Goal: Find specific page/section: Find specific page/section

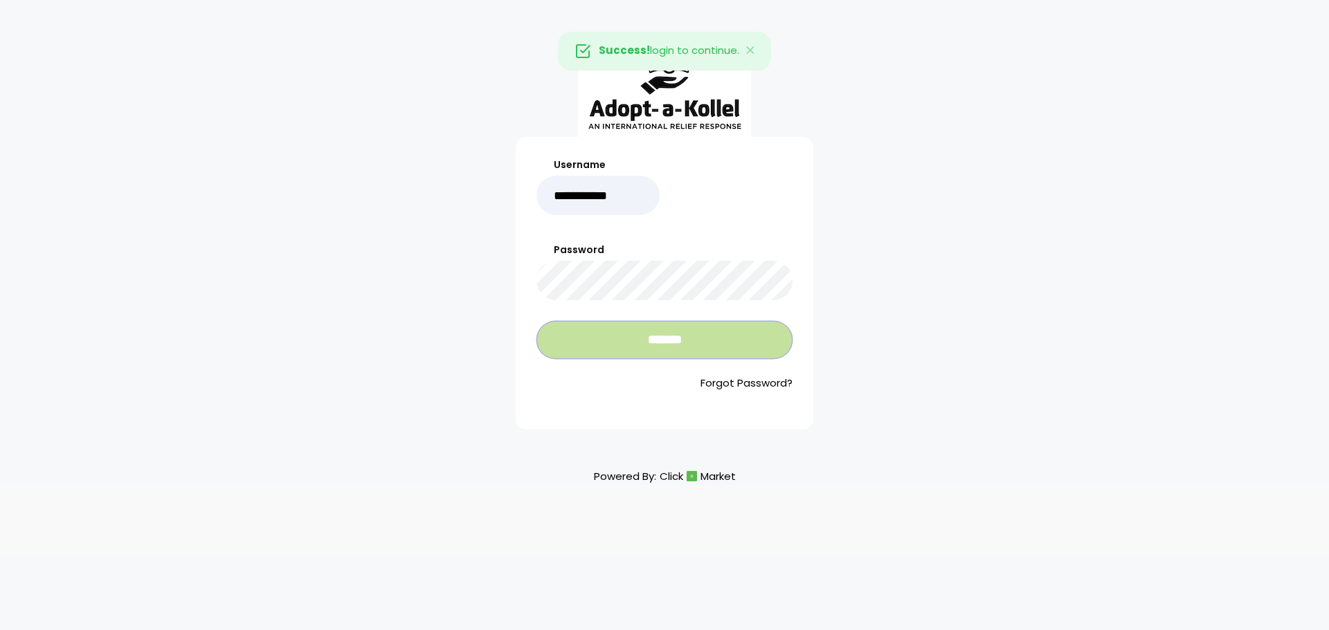
click at [641, 335] on input "*******" at bounding box center [664, 340] width 256 height 38
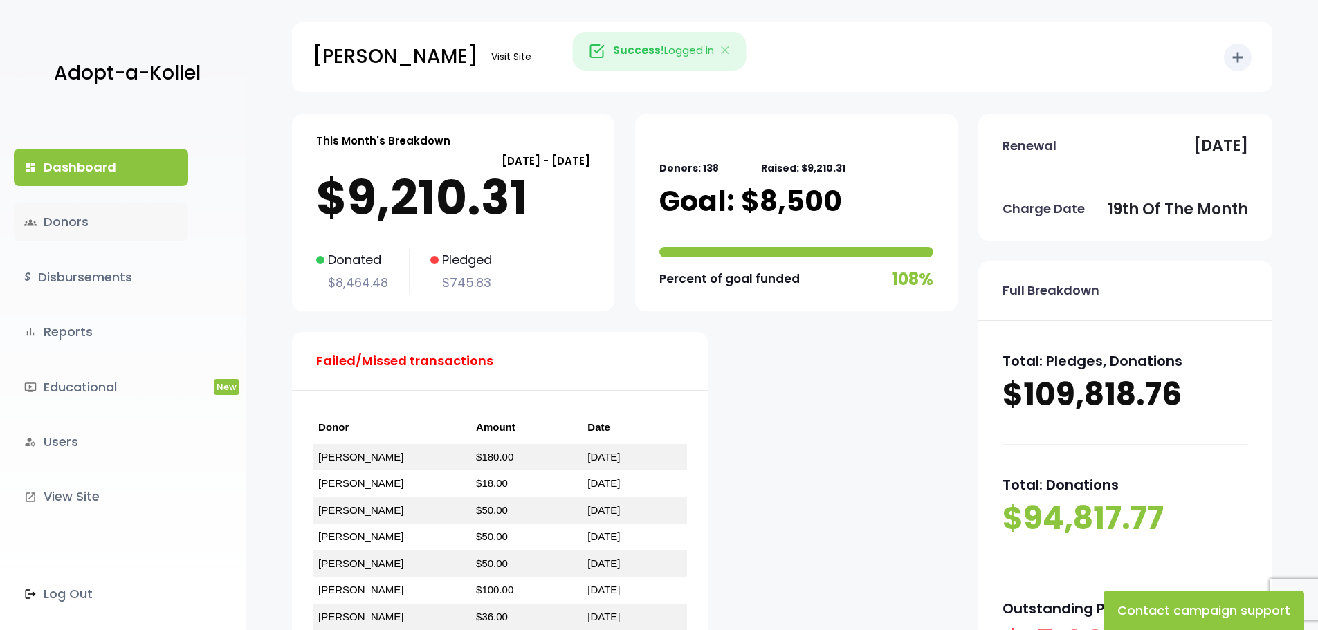
click at [71, 218] on link "groups Donors" at bounding box center [101, 221] width 174 height 37
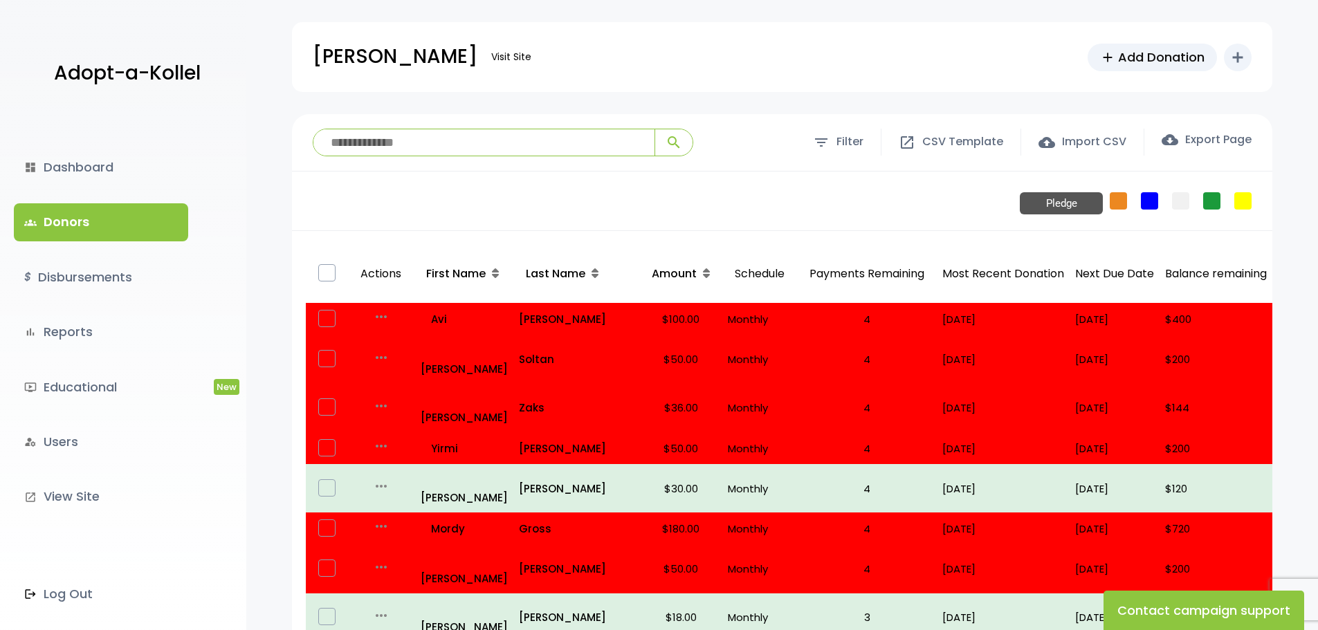
click at [1114, 204] on link "Pledge" at bounding box center [1118, 200] width 17 height 17
